Goal: Information Seeking & Learning: Learn about a topic

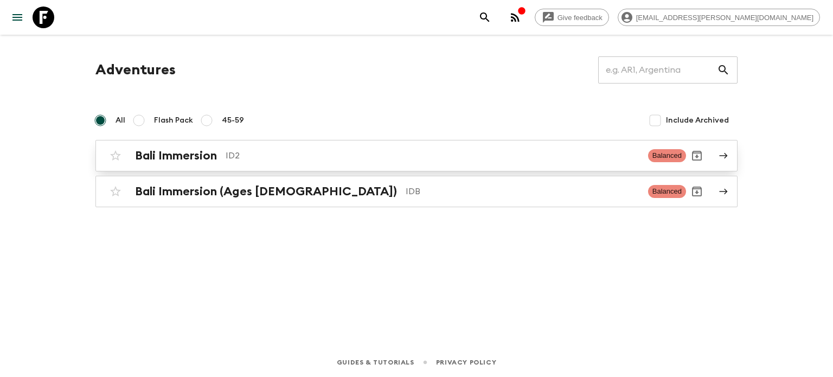
click at [239, 163] on div "Bali Immersion ID2 Balanced" at bounding box center [396, 156] width 582 height 22
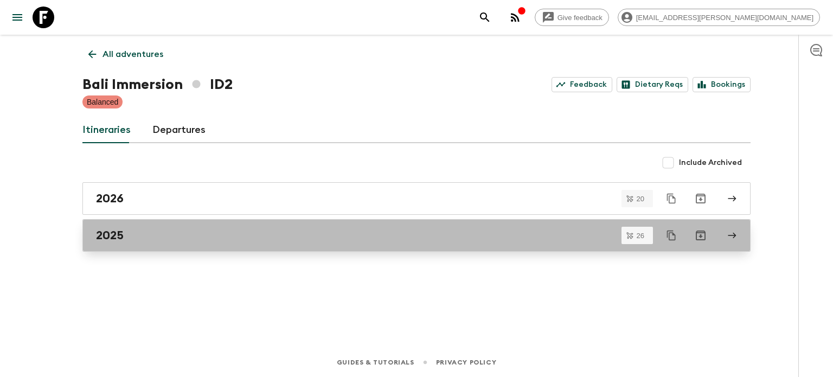
click at [266, 238] on div "2025" at bounding box center [406, 235] width 621 height 14
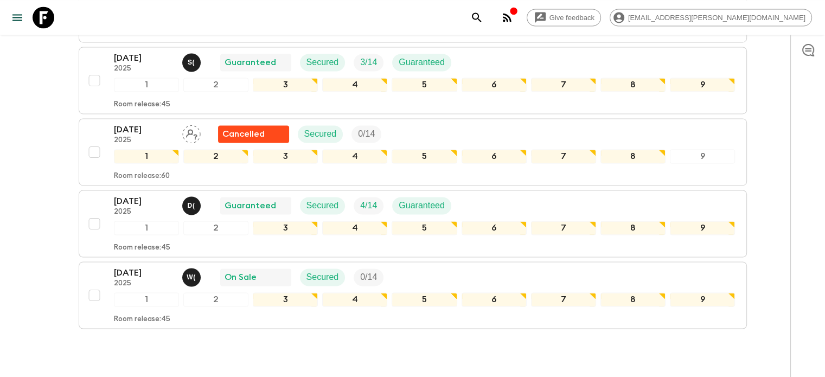
scroll to position [1739, 0]
